Goal: Find specific page/section: Find specific page/section

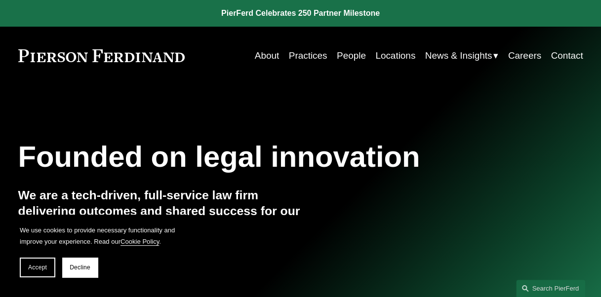
click at [341, 56] on link "People" at bounding box center [351, 55] width 29 height 19
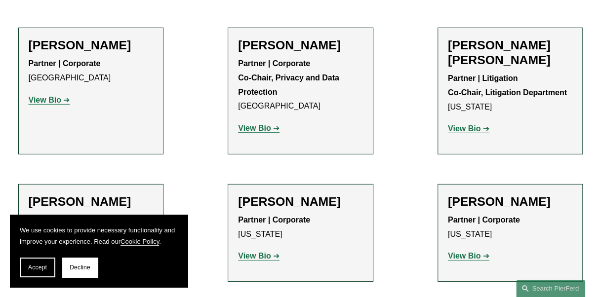
scroll to position [1492, 0]
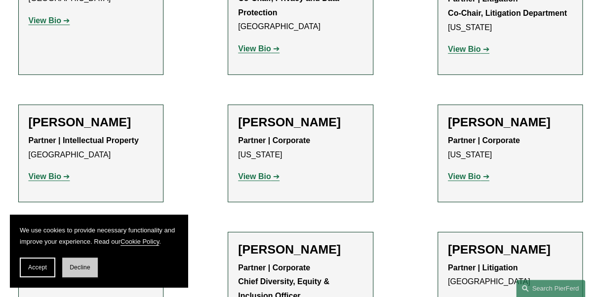
click at [89, 268] on span "Decline" at bounding box center [80, 267] width 21 height 7
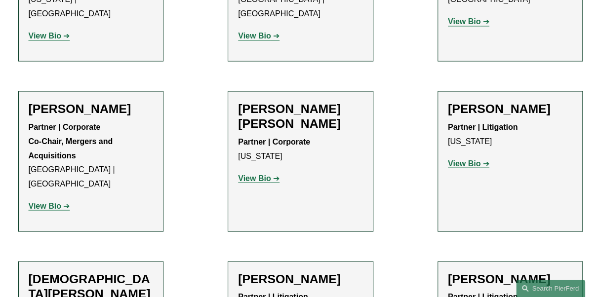
scroll to position [2666, 0]
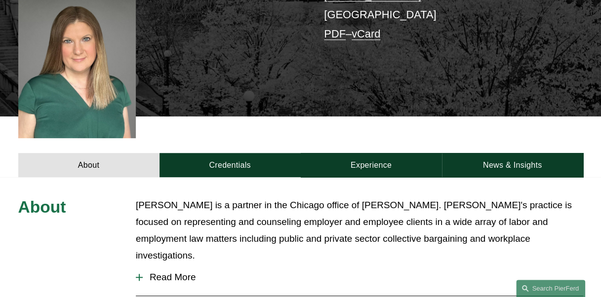
scroll to position [297, 0]
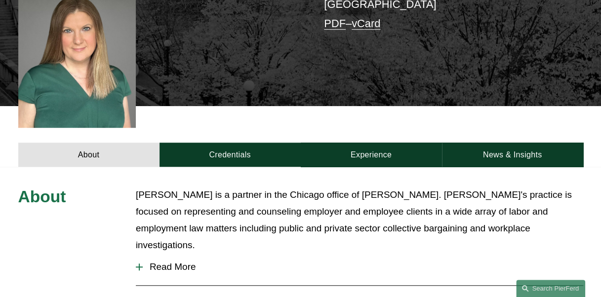
click at [140, 264] on div at bounding box center [139, 267] width 7 height 7
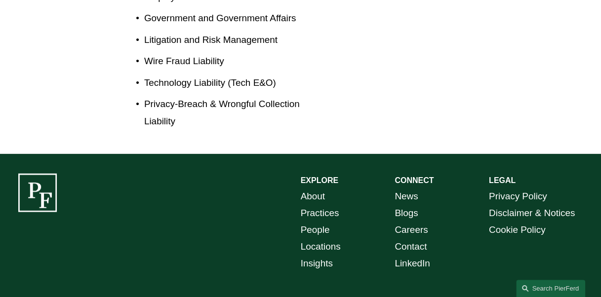
scroll to position [871, 0]
